Goal: Task Accomplishment & Management: Complete application form

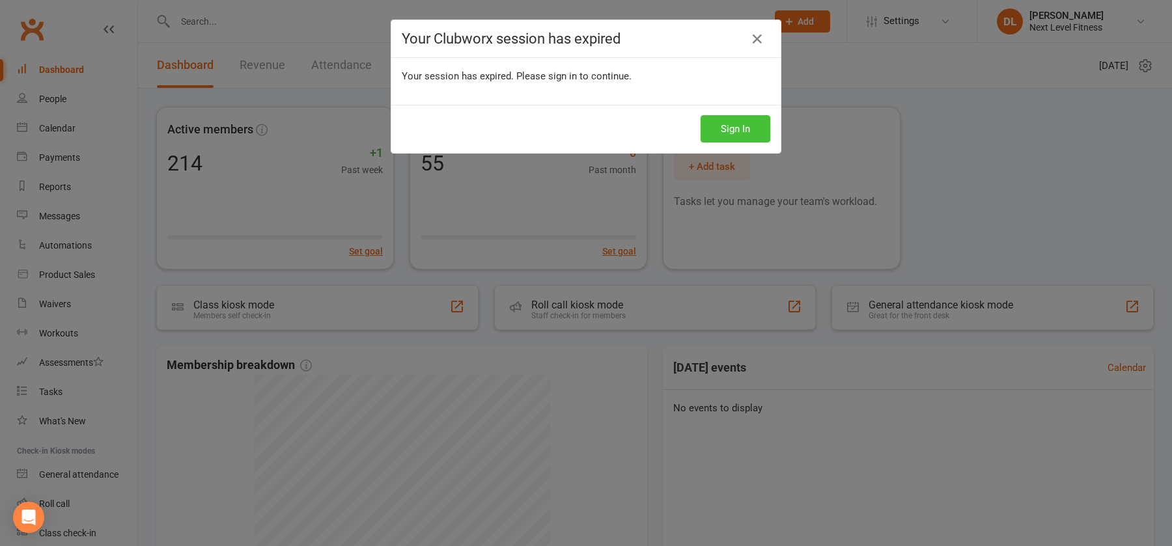
click at [722, 133] on button "Sign In" at bounding box center [736, 128] width 70 height 27
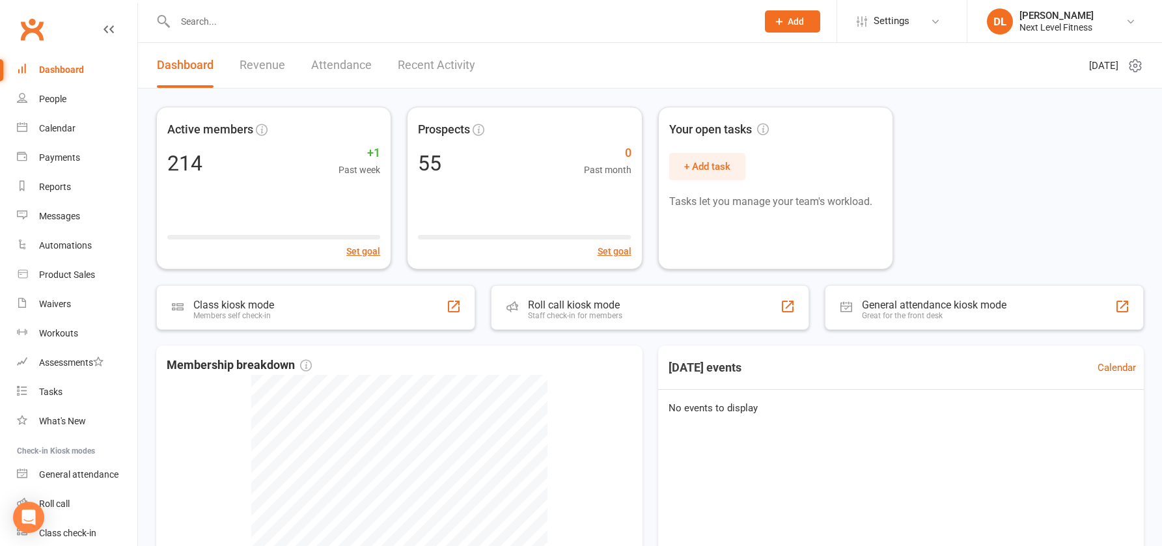
click at [196, 20] on input "text" at bounding box center [459, 21] width 577 height 18
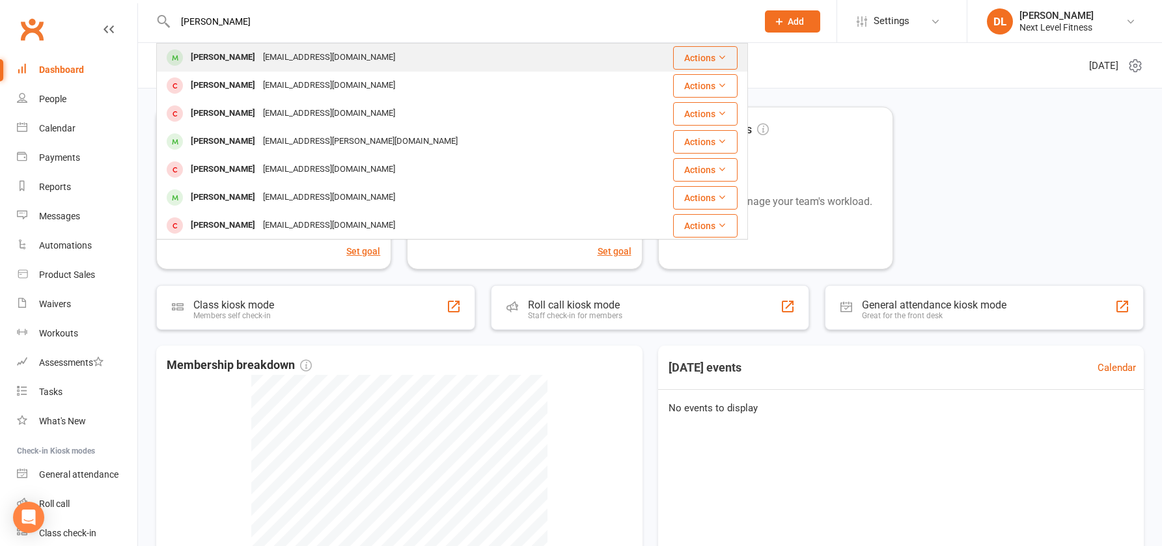
type input "[PERSON_NAME]"
click at [210, 58] on div "[PERSON_NAME]" at bounding box center [223, 57] width 72 height 19
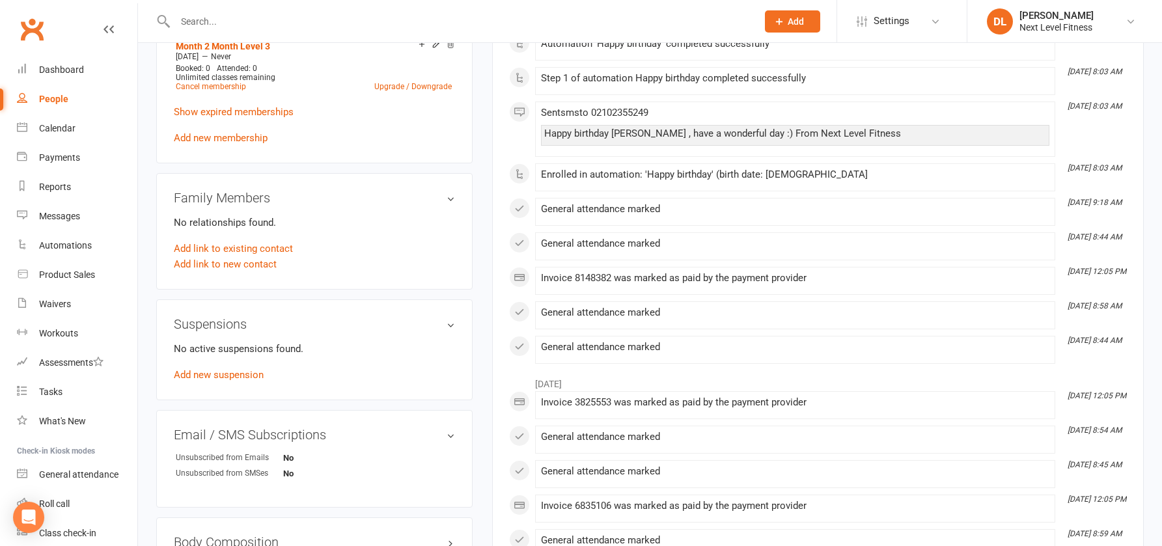
scroll to position [586, 0]
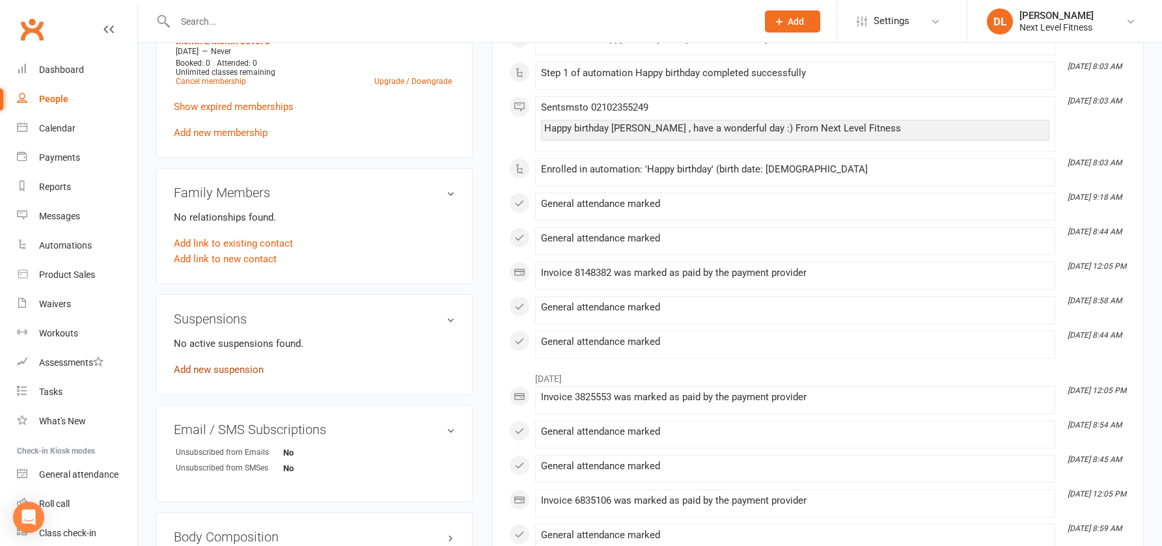
click at [236, 369] on link "Add new suspension" at bounding box center [219, 370] width 90 height 12
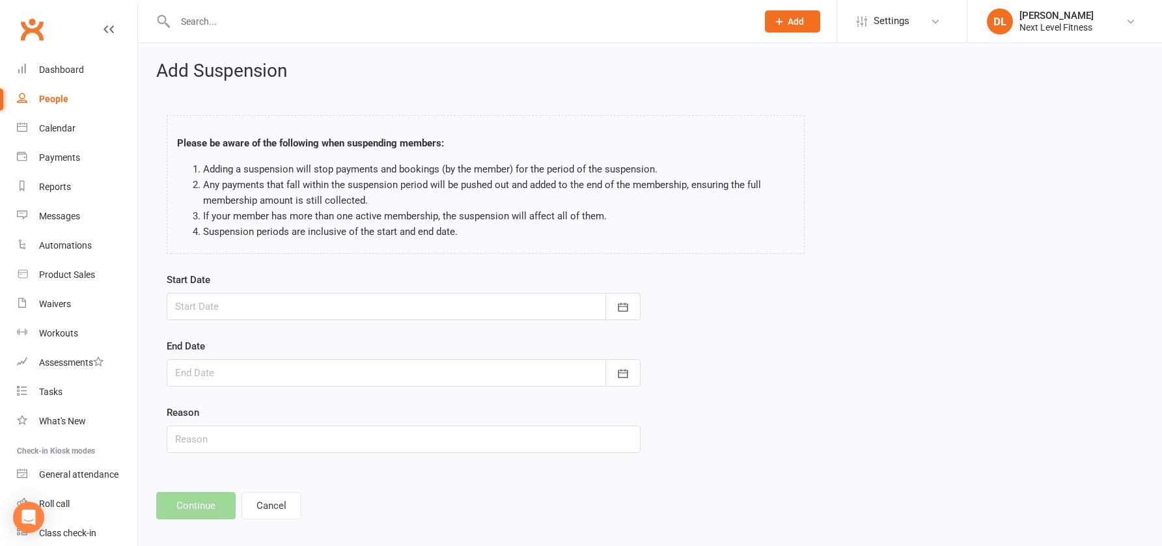
click at [256, 311] on div at bounding box center [404, 306] width 474 height 27
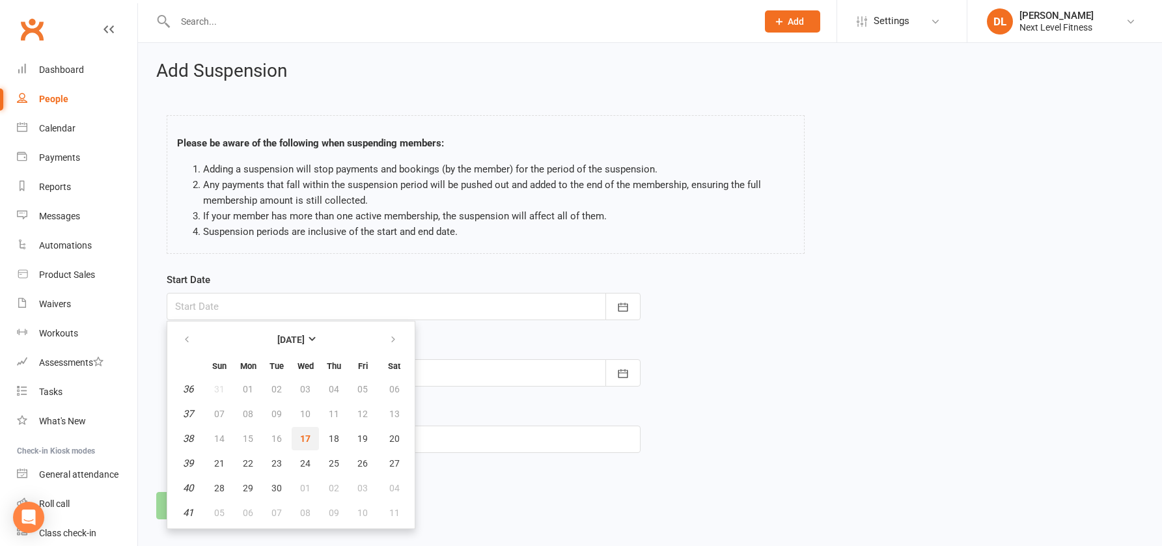
click at [306, 439] on span "17" at bounding box center [305, 439] width 10 height 10
type input "[DATE]"
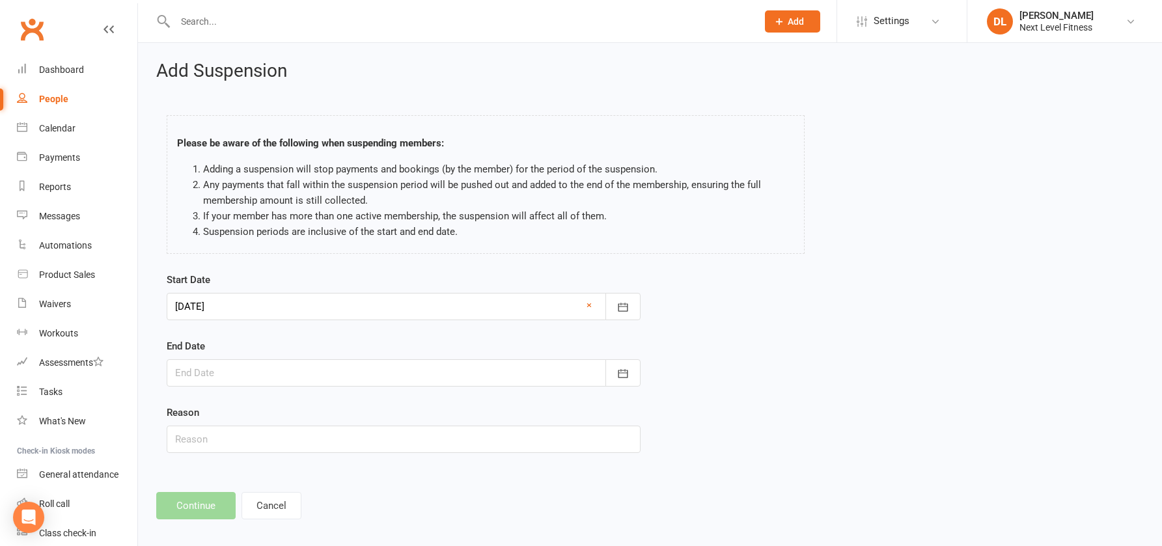
click at [245, 370] on div at bounding box center [404, 372] width 474 height 27
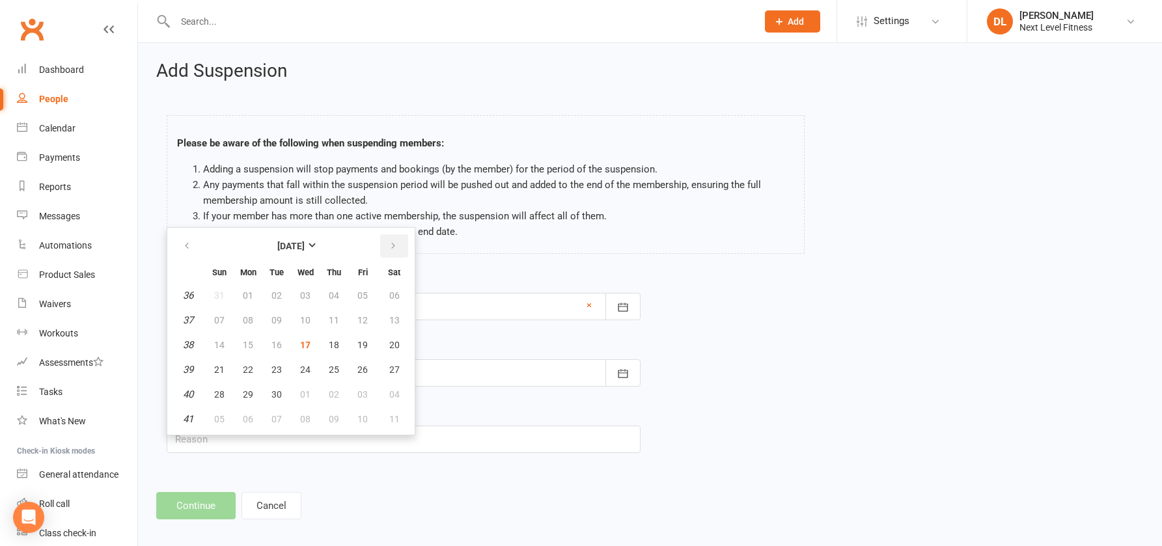
click at [390, 251] on icon "button" at bounding box center [393, 246] width 9 height 10
click at [251, 346] on span "10" at bounding box center [248, 345] width 10 height 10
type input "[DATE]"
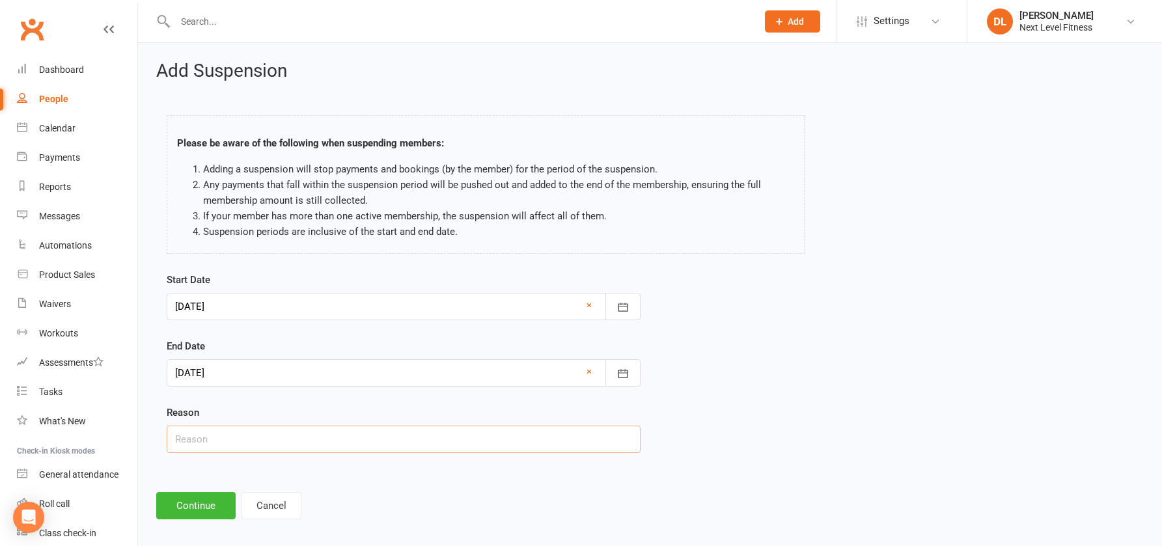
click at [224, 440] on input "text" at bounding box center [404, 439] width 474 height 27
type input "away"
click at [203, 505] on button "Continue" at bounding box center [195, 505] width 79 height 27
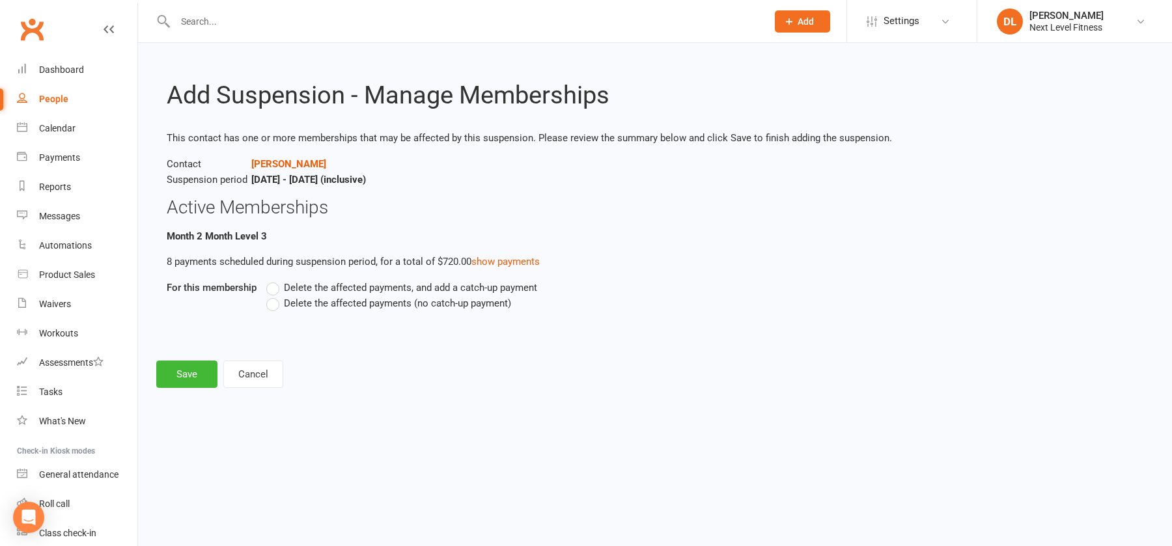
click at [270, 305] on label "Delete the affected payments (no catch-up payment)" at bounding box center [388, 304] width 245 height 16
click at [270, 296] on input "Delete the affected payments (no catch-up payment)" at bounding box center [270, 296] width 8 height 0
click at [188, 376] on button "Save" at bounding box center [186, 374] width 61 height 27
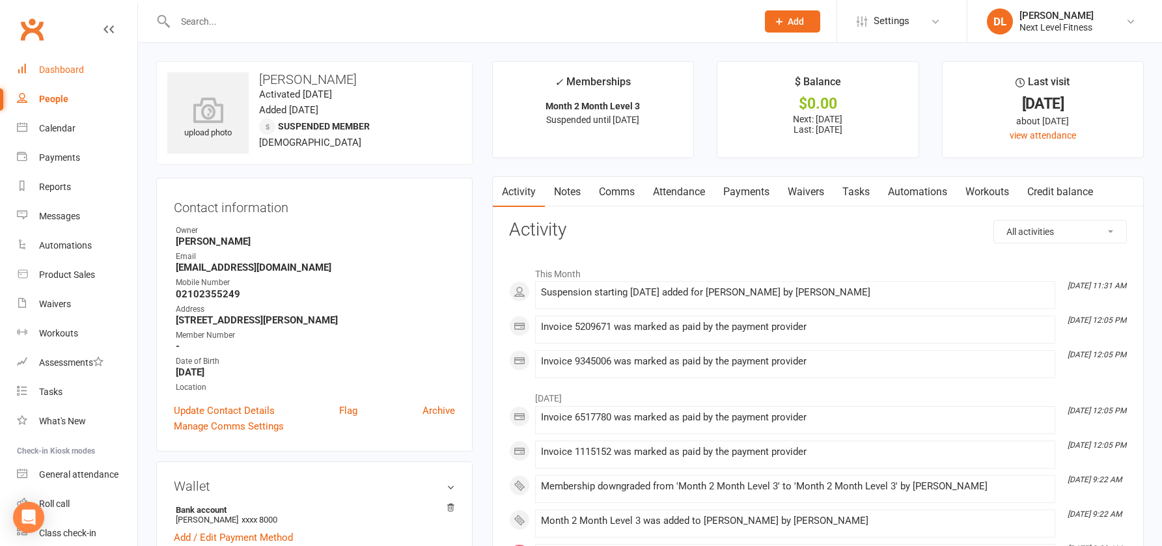
click at [61, 68] on div "Dashboard" at bounding box center [61, 69] width 45 height 10
